Goal: Information Seeking & Learning: Learn about a topic

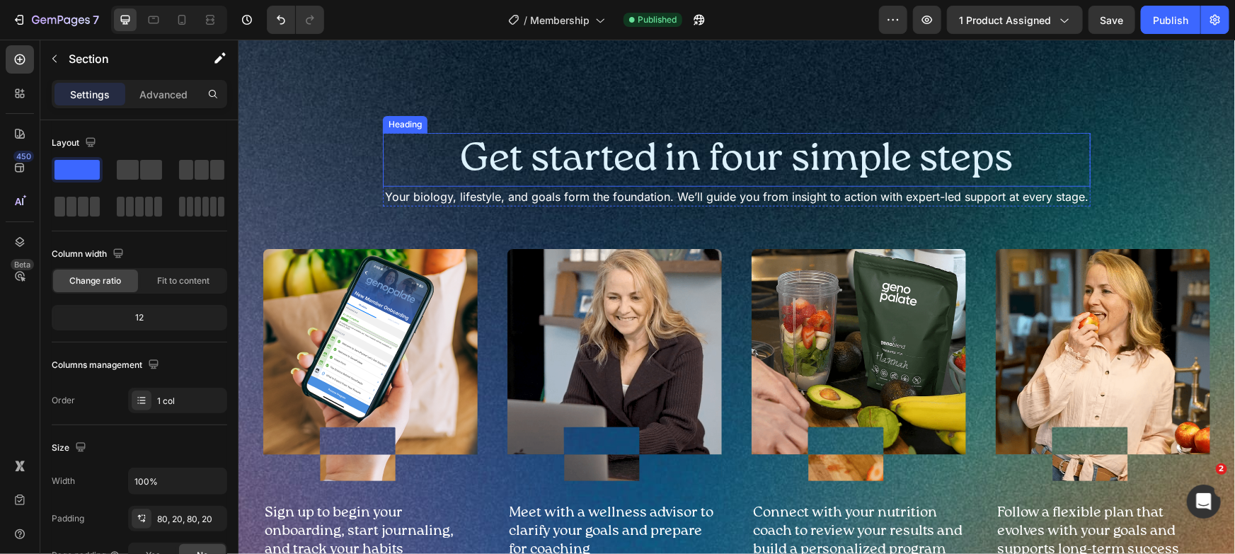
scroll to position [144, 0]
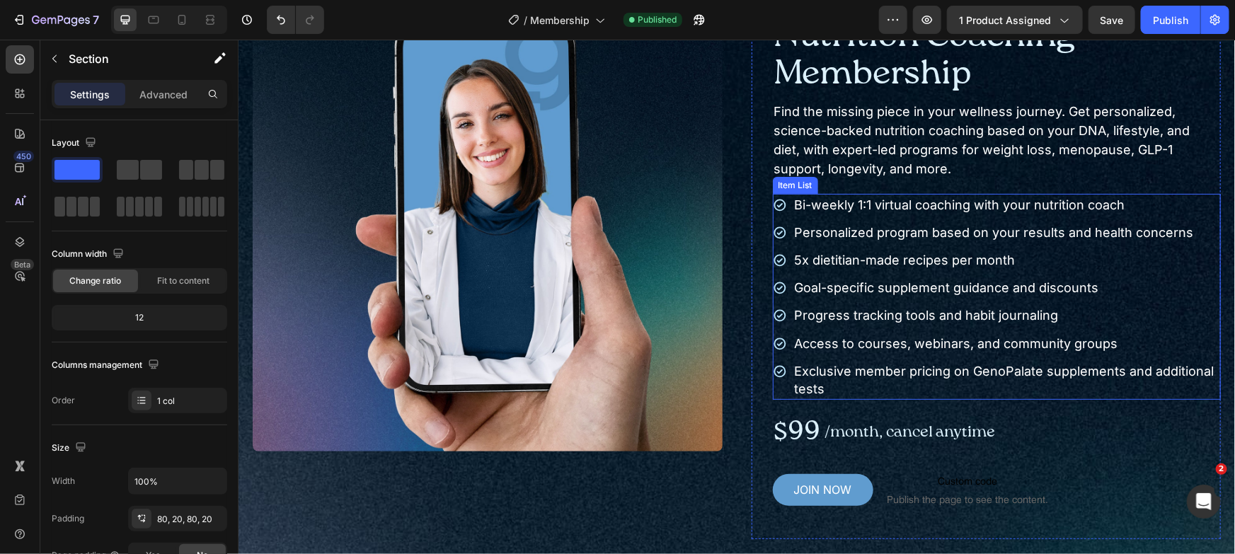
click at [798, 258] on p "5x dietitian-made recipes per month" at bounding box center [1006, 259] width 425 height 18
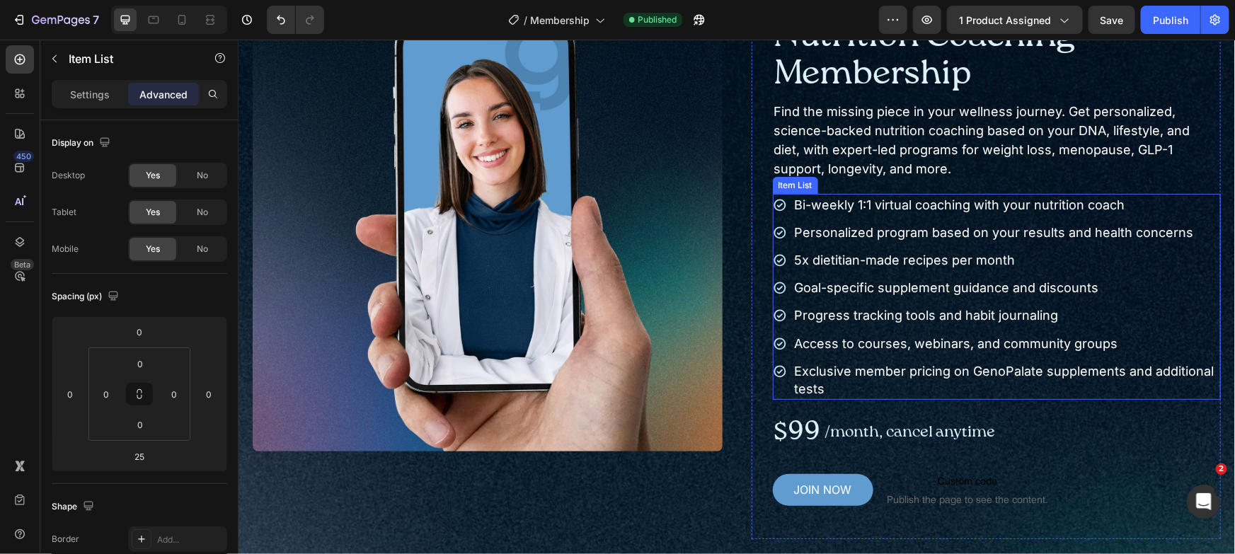
click at [798, 258] on p "5x dietitian-made recipes per month" at bounding box center [1006, 259] width 425 height 18
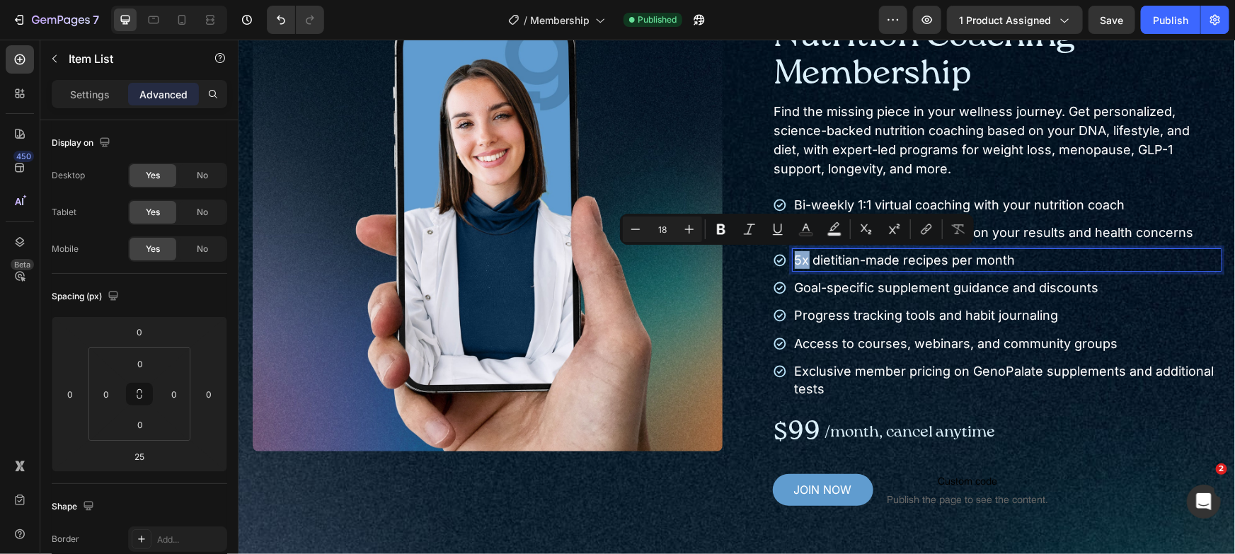
click at [796, 259] on p "5x dietitian-made recipes per month" at bounding box center [1006, 259] width 425 height 18
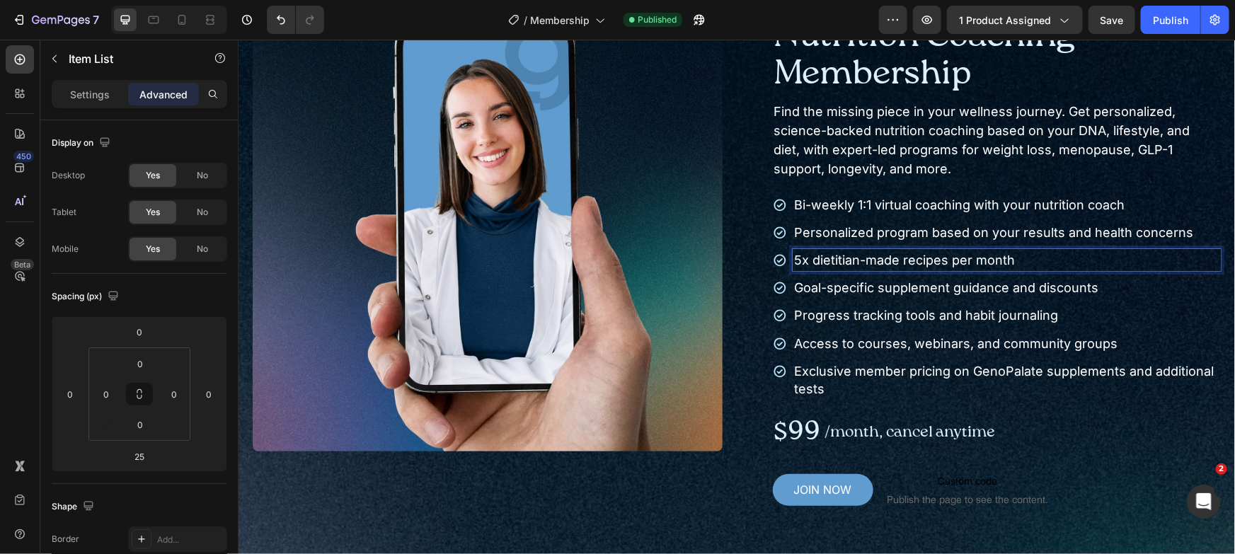
click at [800, 259] on p "5x dietitian-made recipes per month" at bounding box center [1006, 259] width 425 height 18
click at [831, 260] on p "5-dayx dietitian-made recipes per month" at bounding box center [1006, 259] width 425 height 18
click at [934, 255] on p "5-day dietitian-made recipes per month" at bounding box center [1006, 259] width 425 height 18
click at [794, 259] on p "5-day dietitian-made meal plean, per month" at bounding box center [1006, 259] width 425 height 18
drag, startPoint x: 1017, startPoint y: 260, endPoint x: 1111, endPoint y: 260, distance: 94.1
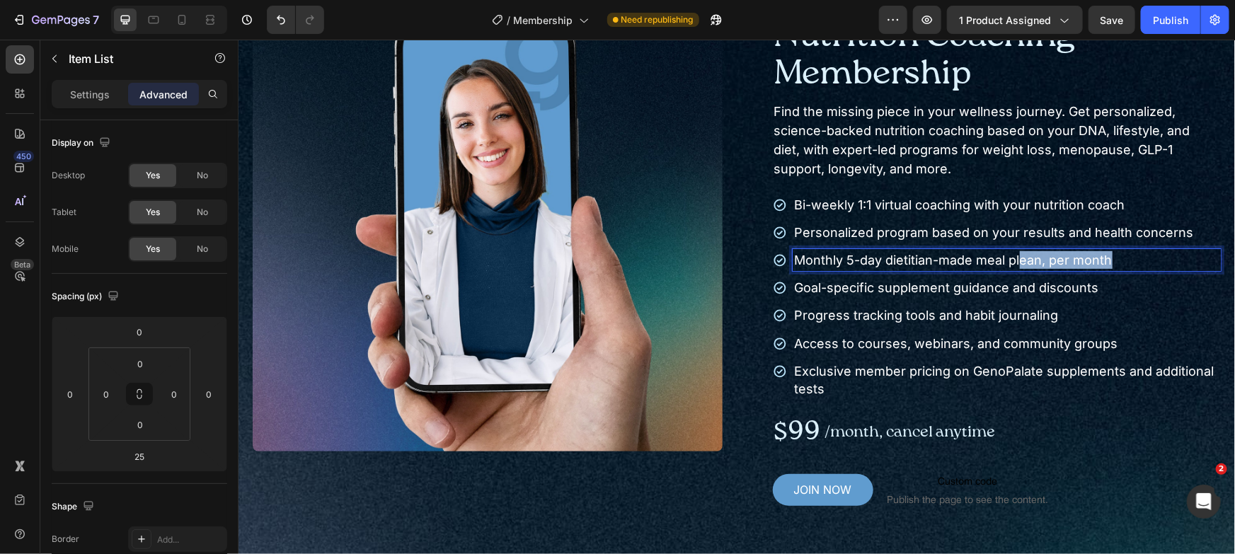
click at [1111, 260] on p "Monthly 5-day dietitian-made meal plean, per month" at bounding box center [1006, 259] width 425 height 18
click at [842, 252] on p "Monthly 5-day dietitian-made meal plan" at bounding box center [1006, 259] width 425 height 18
click at [1022, 260] on p "Monthly 5-day dietitian-made meal plan" at bounding box center [1006, 259] width 425 height 18
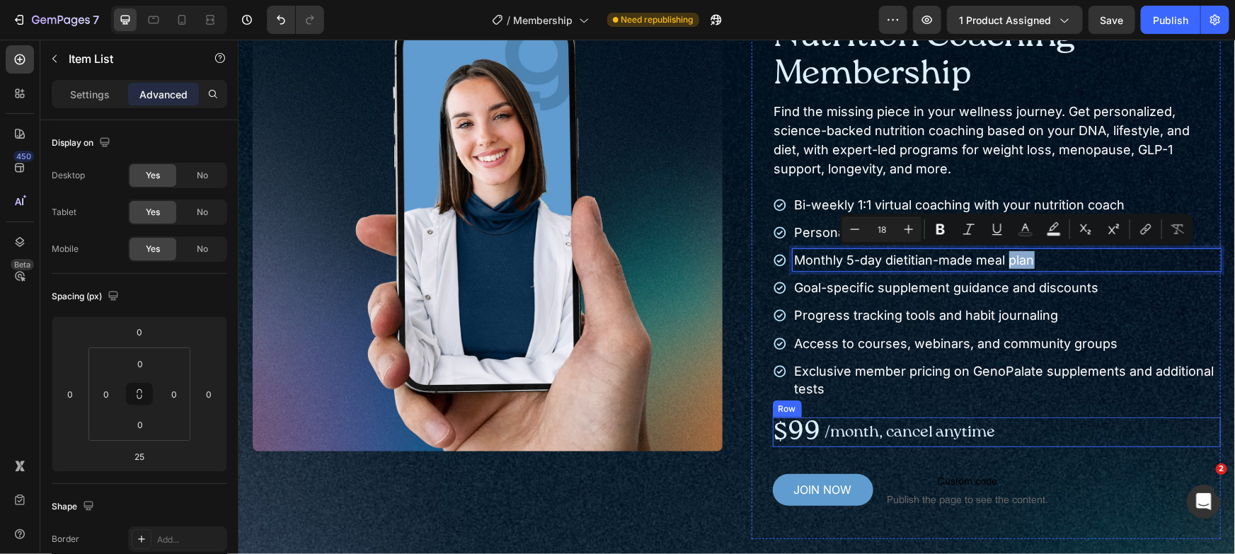
click at [1128, 417] on div "$99 Text Block /month, cancel anytime Text Block Row" at bounding box center [996, 432] width 449 height 30
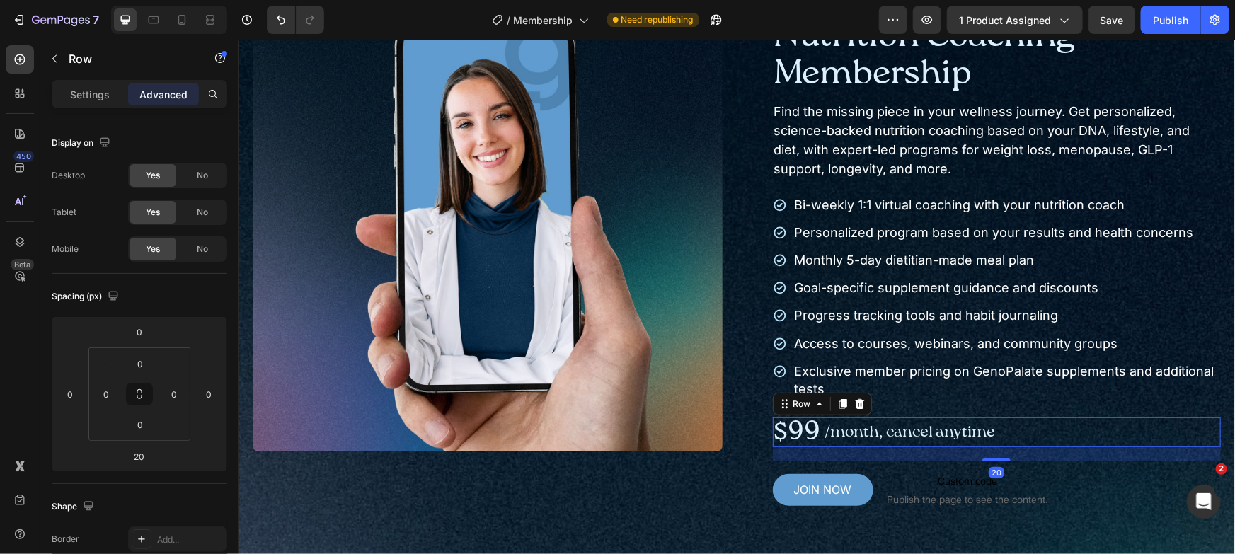
click at [1094, 390] on p "Exclusive member pricing on GenoPalate supplements and additional tests" at bounding box center [1006, 379] width 425 height 35
